Goal: Task Accomplishment & Management: Manage account settings

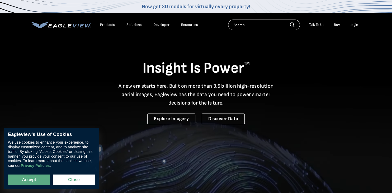
click at [74, 27] on icon at bounding box center [75, 25] width 4 height 3
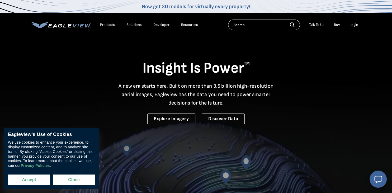
click at [34, 180] on button "Accept" at bounding box center [29, 180] width 42 height 11
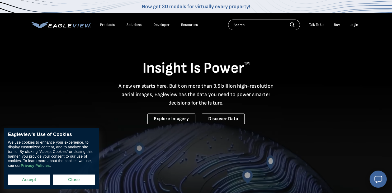
checkbox input "true"
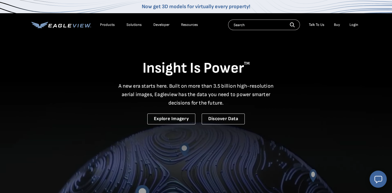
click at [355, 22] on li "Login" at bounding box center [354, 25] width 14 height 8
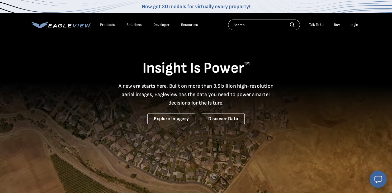
click at [355, 24] on div "Login" at bounding box center [354, 24] width 9 height 5
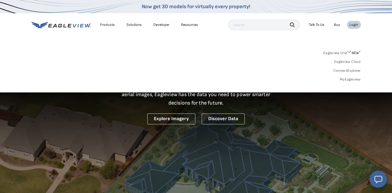
click at [353, 25] on div "Login" at bounding box center [354, 24] width 9 height 5
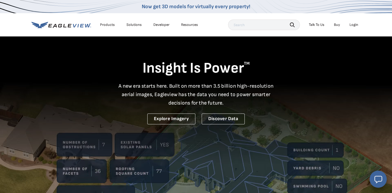
click at [357, 25] on div "Login" at bounding box center [354, 24] width 9 height 5
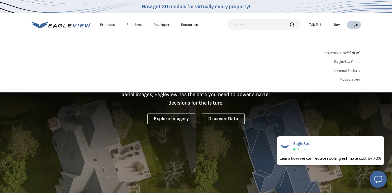
click at [350, 81] on link "MyEagleview" at bounding box center [350, 79] width 21 height 5
